Goal: Transaction & Acquisition: Subscribe to service/newsletter

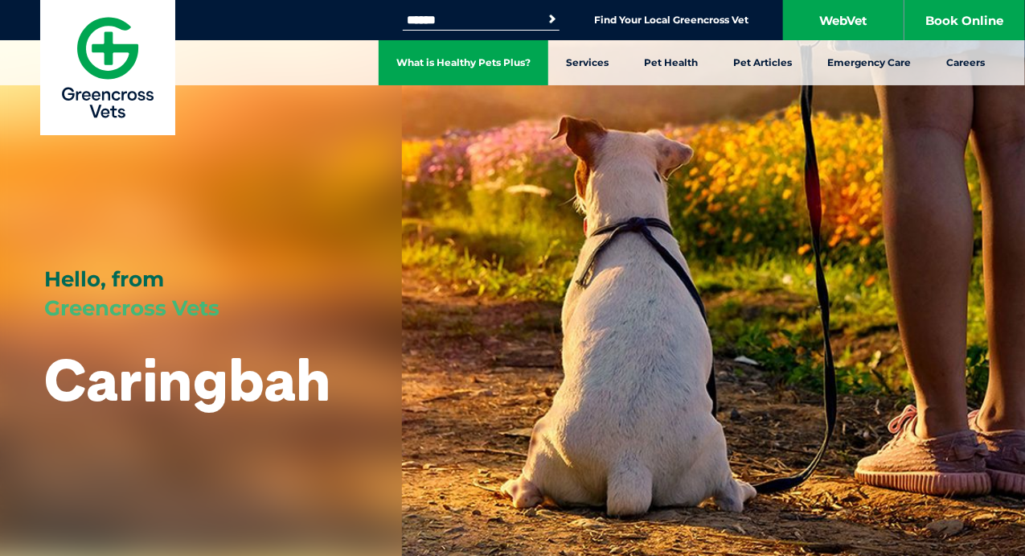
click at [518, 68] on link "What is Healthy Pets Plus?" at bounding box center [464, 62] width 170 height 45
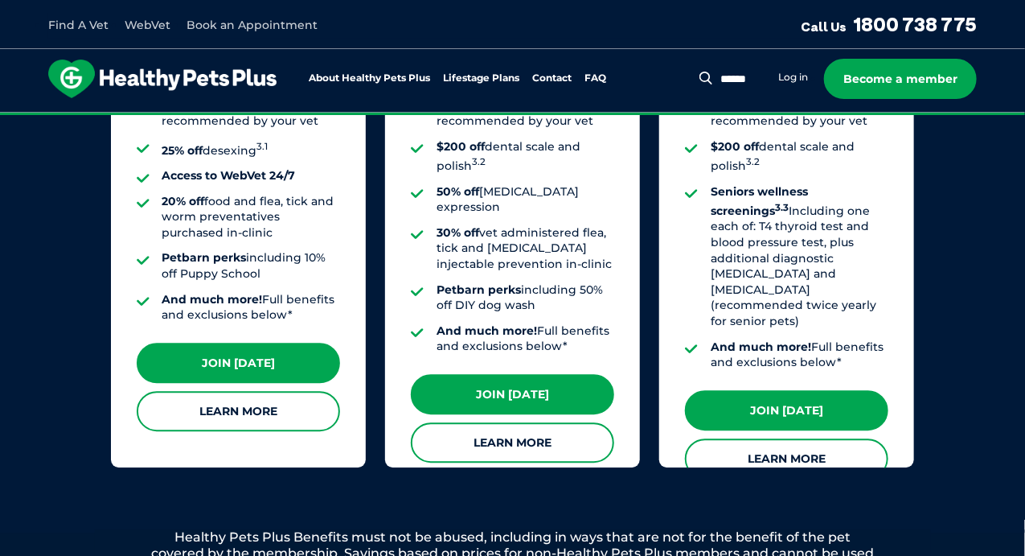
scroll to position [1523, 0]
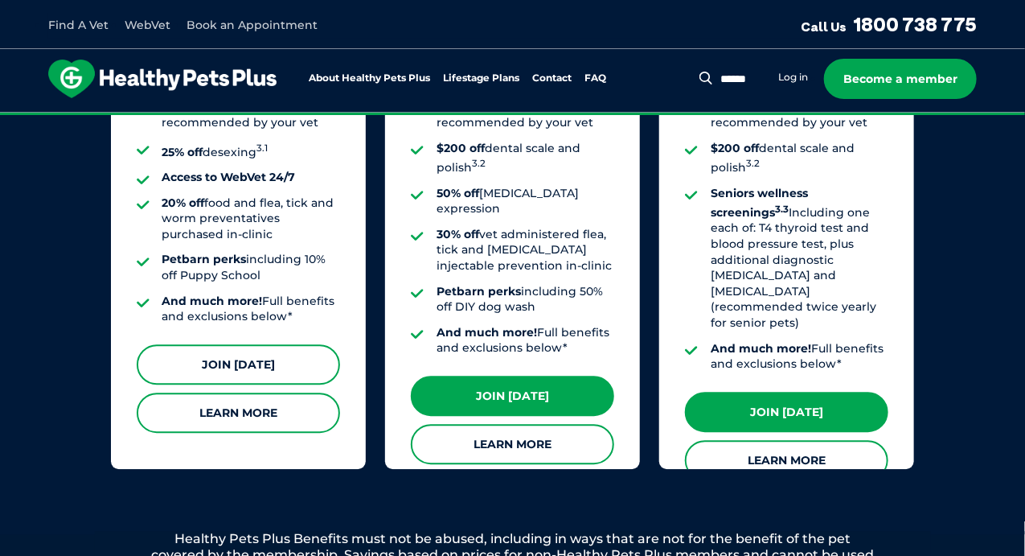
click at [219, 344] on link "Join [DATE]" at bounding box center [238, 364] width 203 height 40
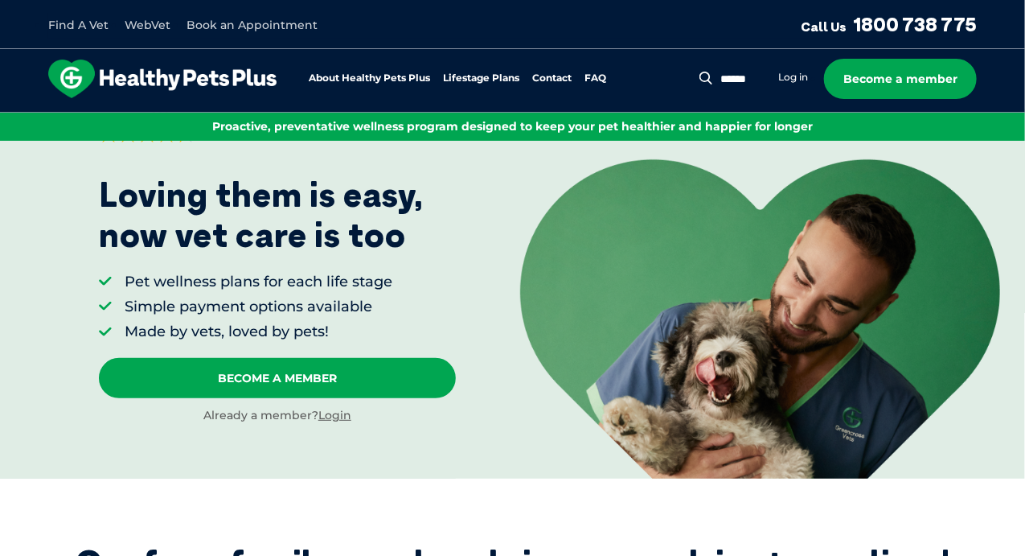
scroll to position [119, 0]
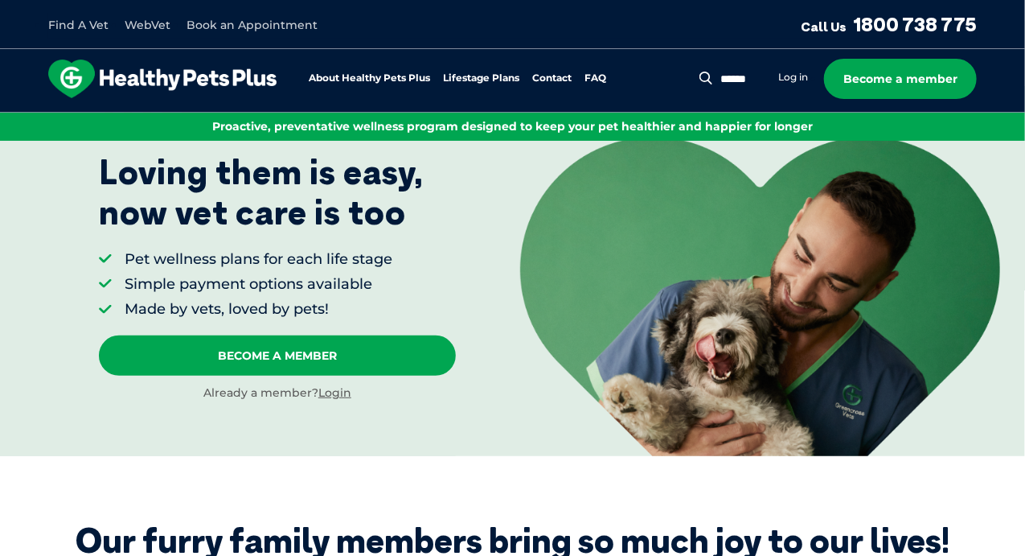
click at [802, 69] on li "Log in" at bounding box center [793, 77] width 30 height 16
click at [802, 73] on link "Log in" at bounding box center [793, 77] width 30 height 13
click at [793, 81] on link "Log in" at bounding box center [793, 77] width 30 height 13
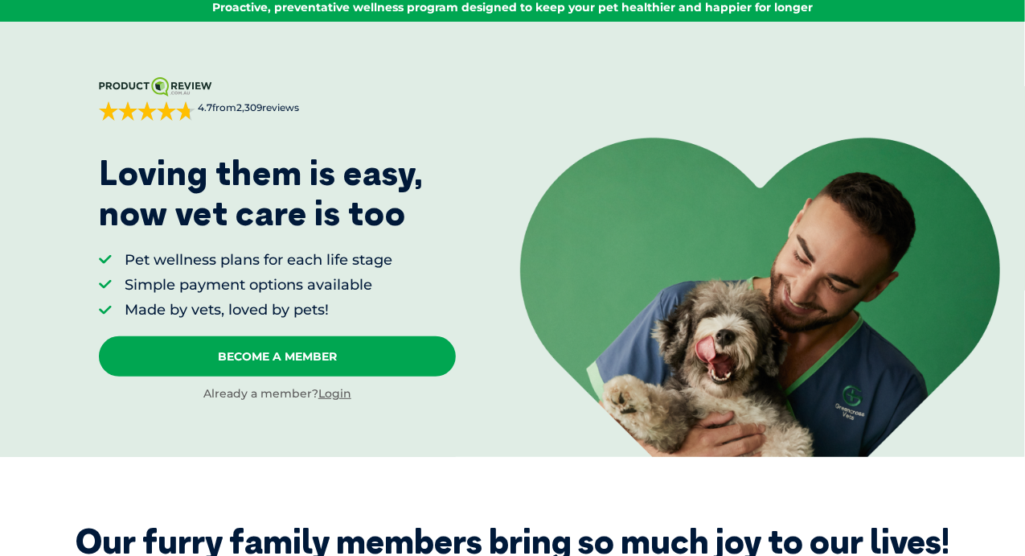
scroll to position [0, 0]
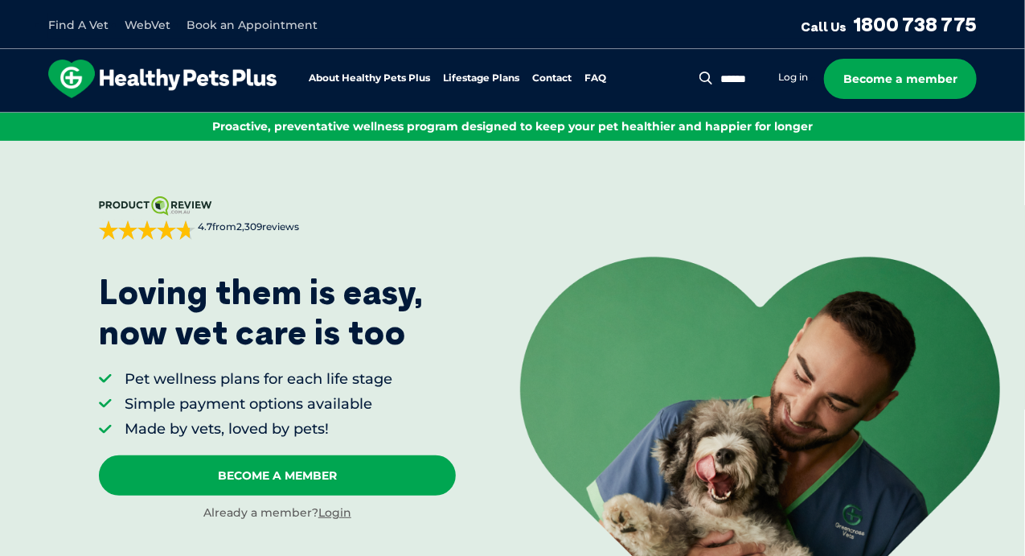
click at [231, 22] on link "Book an Appointment" at bounding box center [252, 25] width 131 height 14
click at [791, 80] on link "Log in" at bounding box center [793, 77] width 30 height 13
